Goal: Transaction & Acquisition: Subscribe to service/newsletter

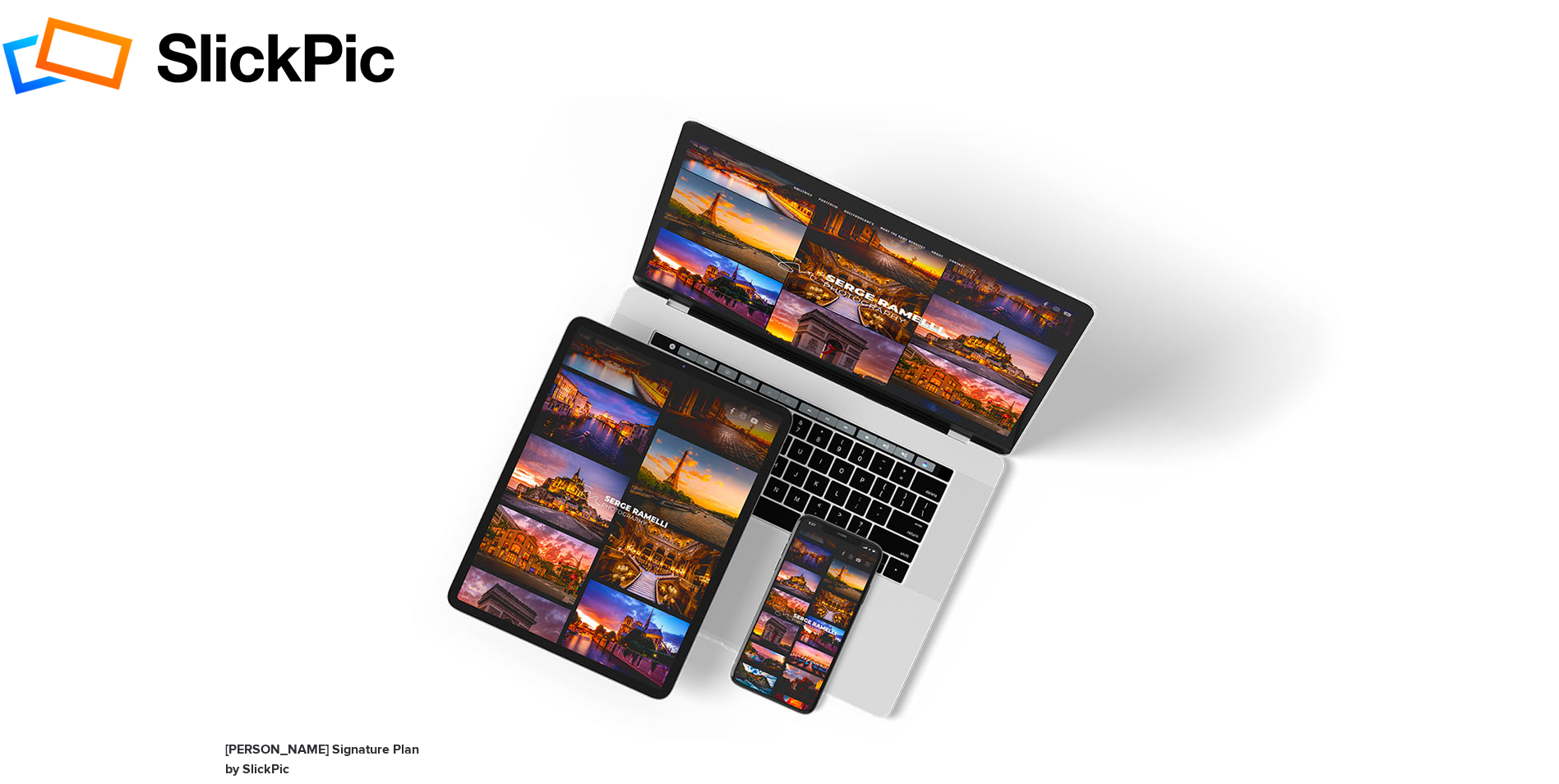
type input "[EMAIL_ADDRESS][DOMAIN_NAME]"
type input "[PERSON_NAME]"
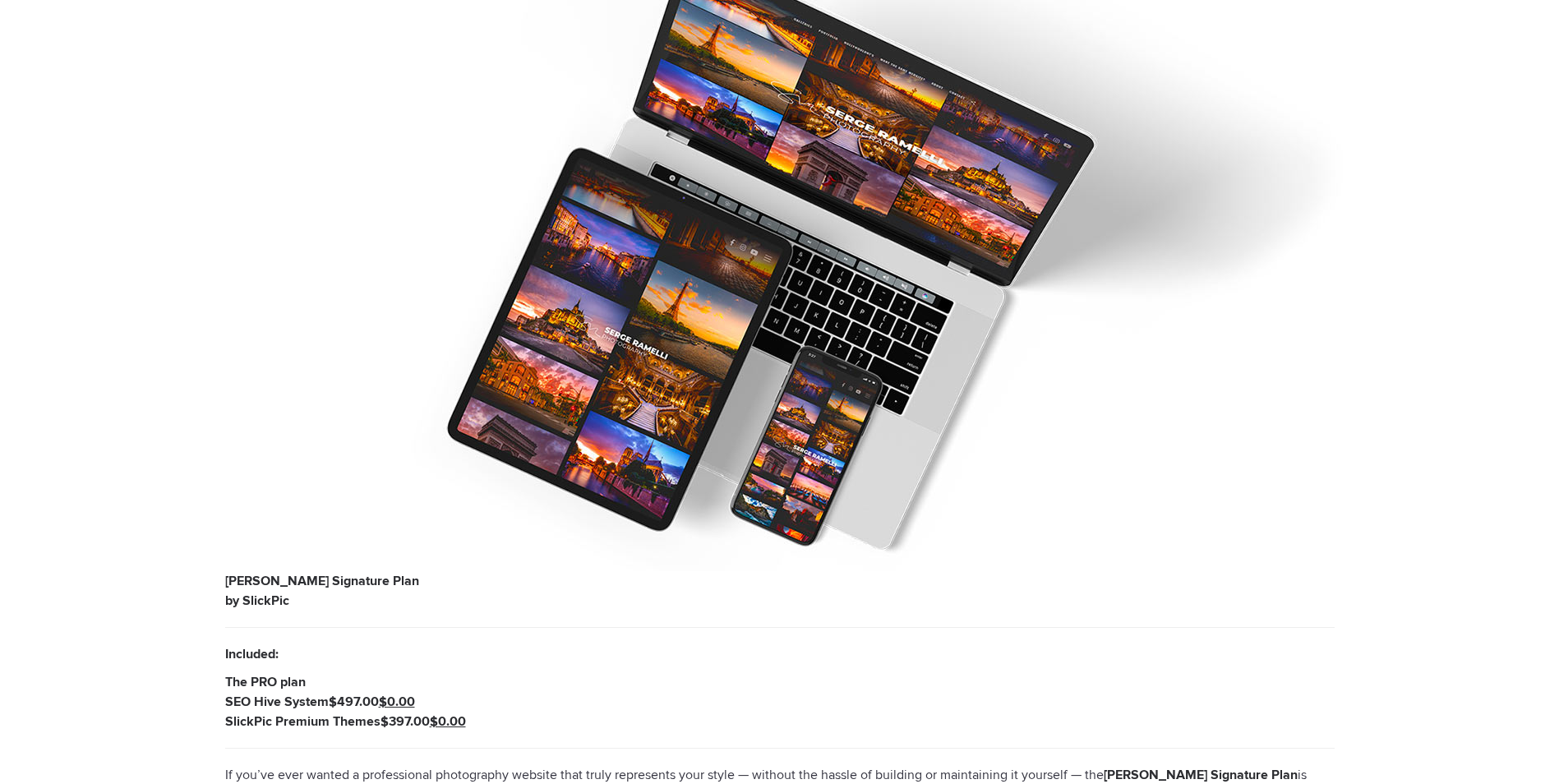
scroll to position [171, 0]
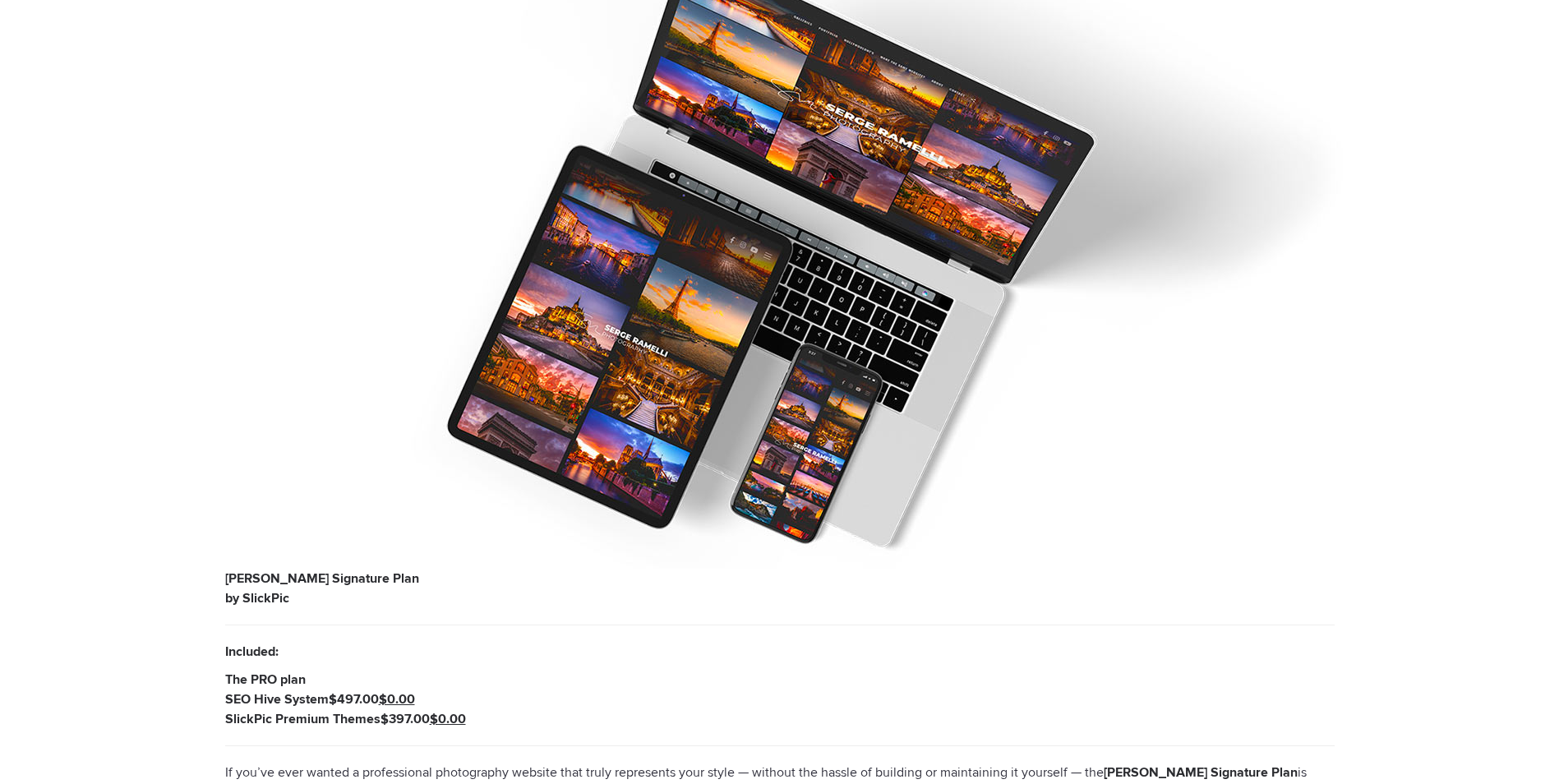
checkbox input "true"
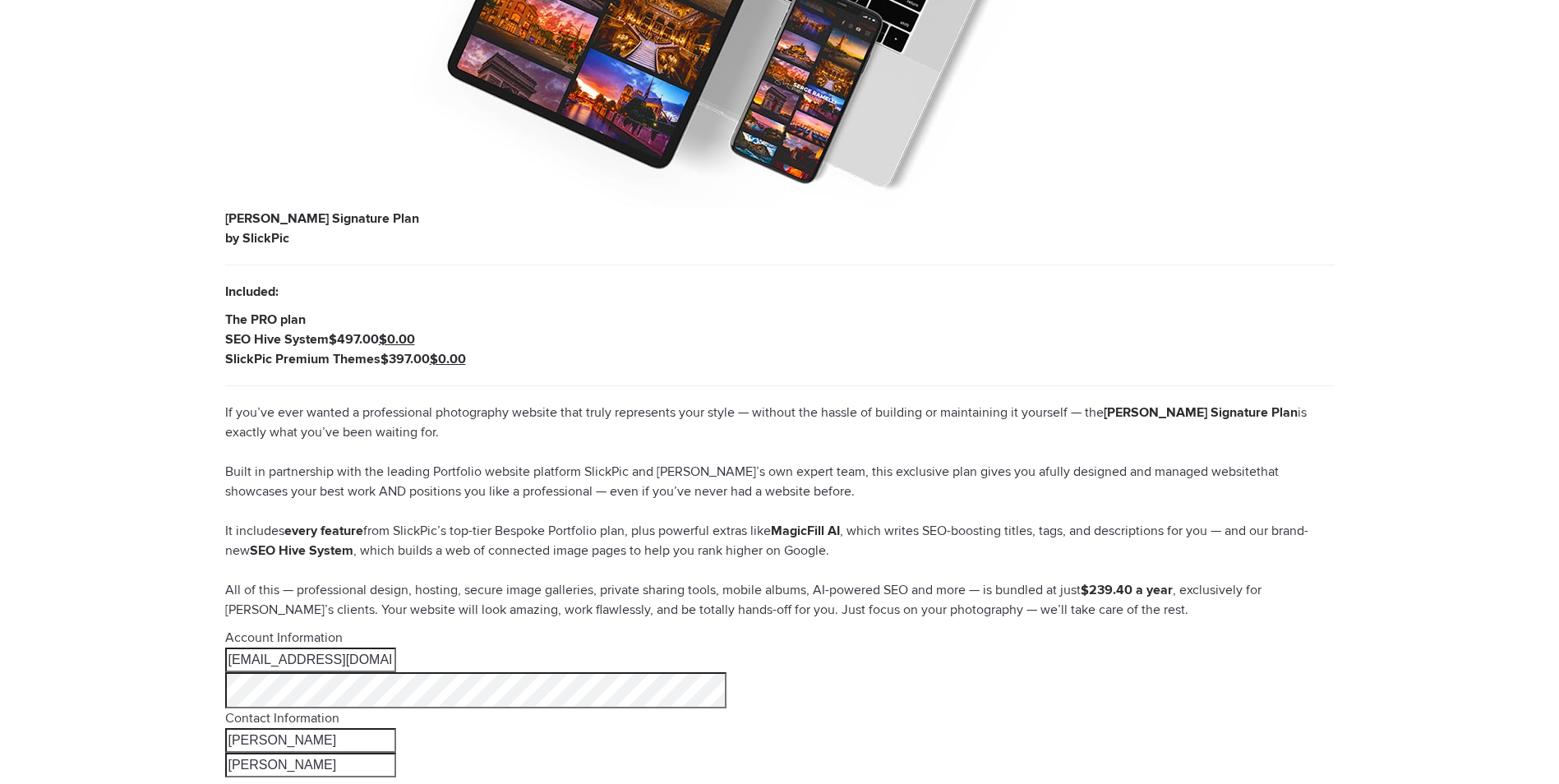
scroll to position [544, 0]
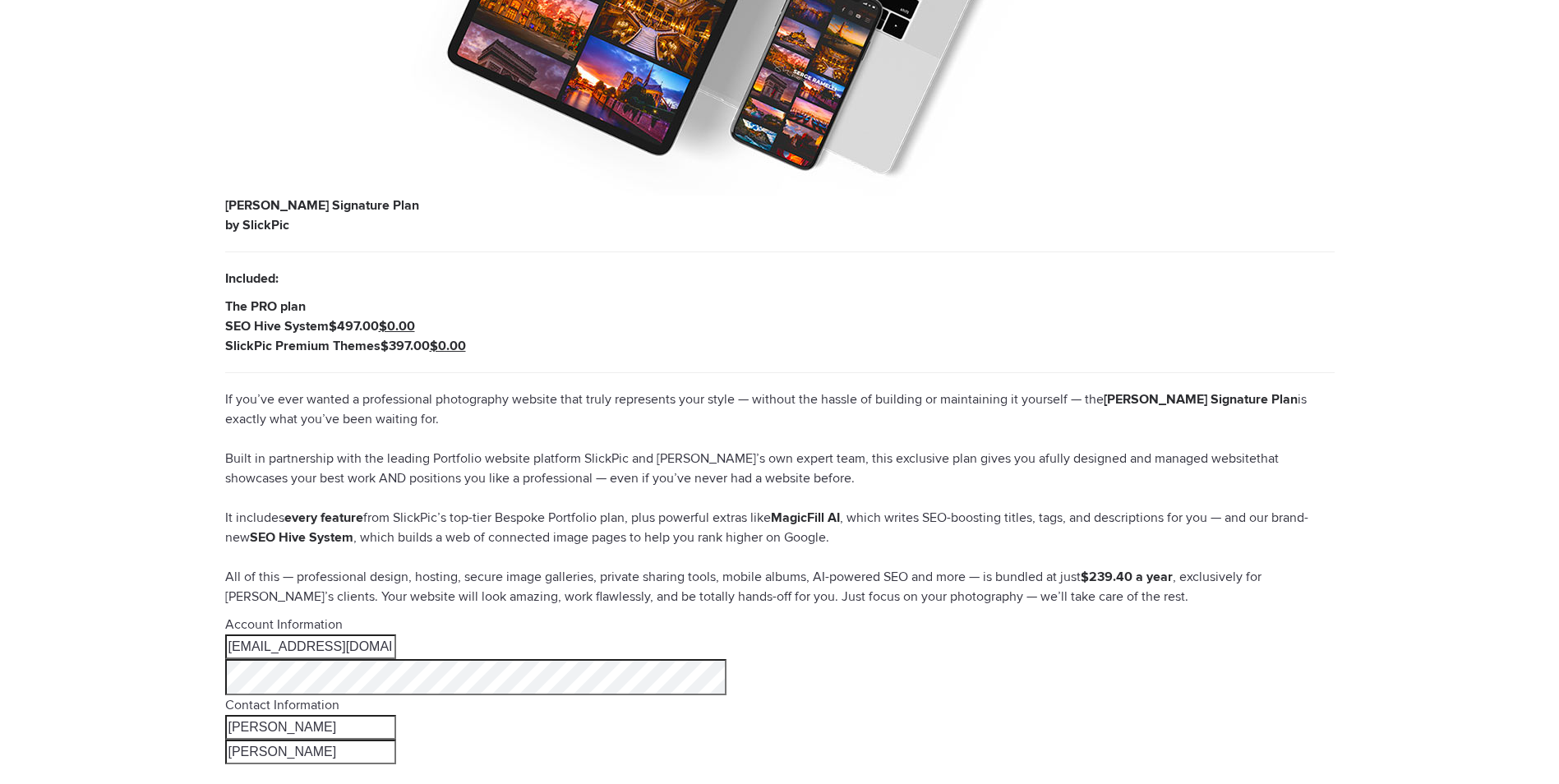
type input "07 / 30"
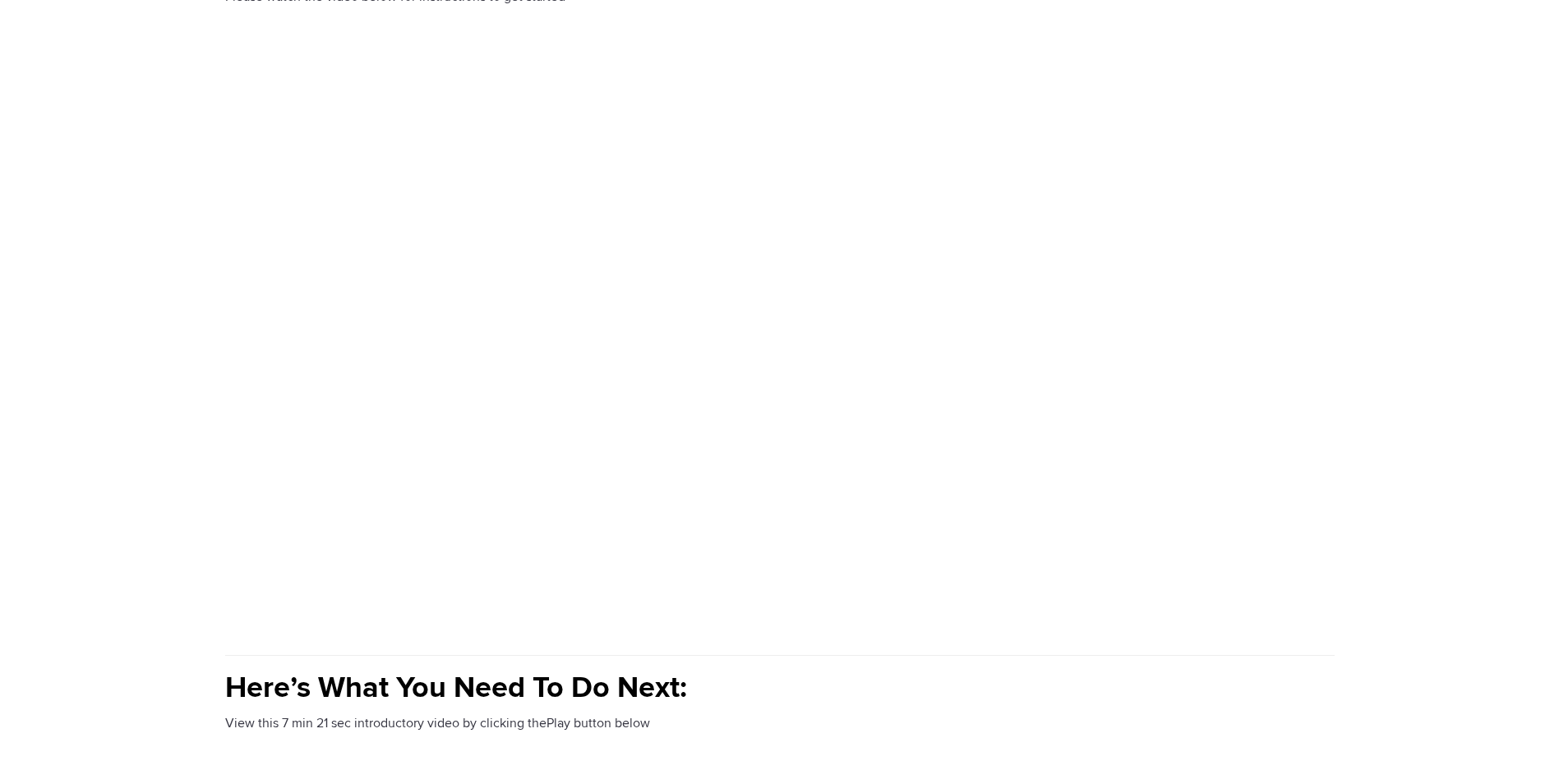
scroll to position [17, 0]
